Goal: Navigation & Orientation: Find specific page/section

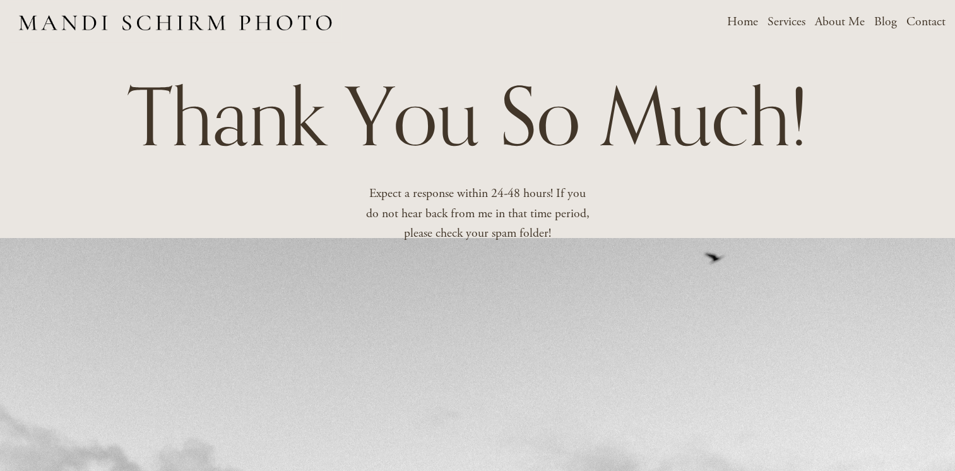
click at [739, 23] on link "Home" at bounding box center [742, 22] width 31 height 22
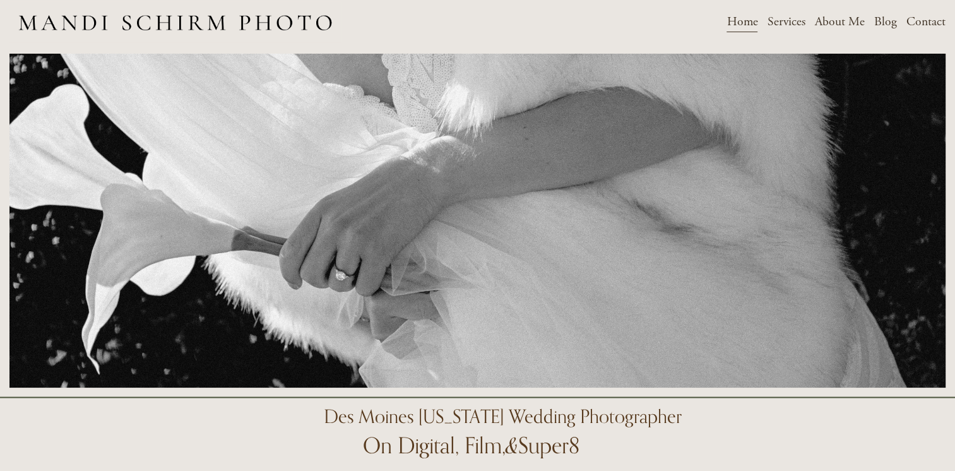
click at [0, 0] on span "Weddings" at bounding box center [0, 0] width 0 height 0
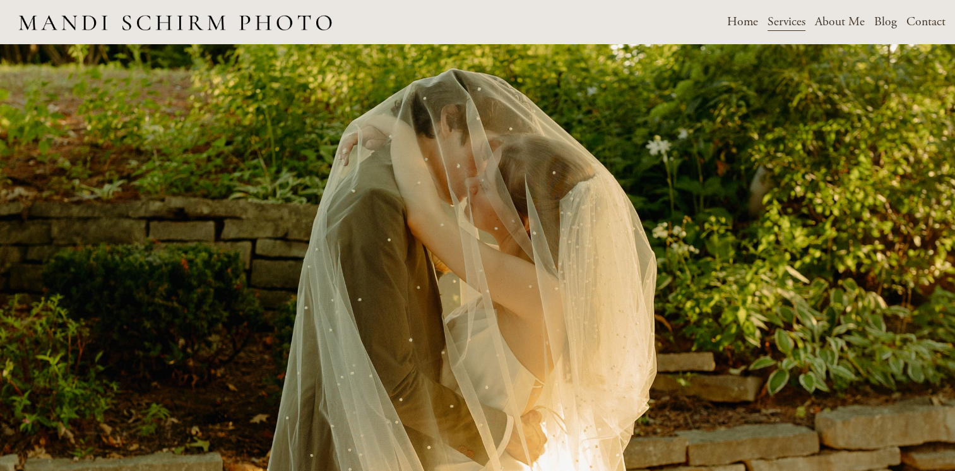
click at [739, 24] on link "Home" at bounding box center [742, 22] width 31 height 22
